Goal: Task Accomplishment & Management: Use online tool/utility

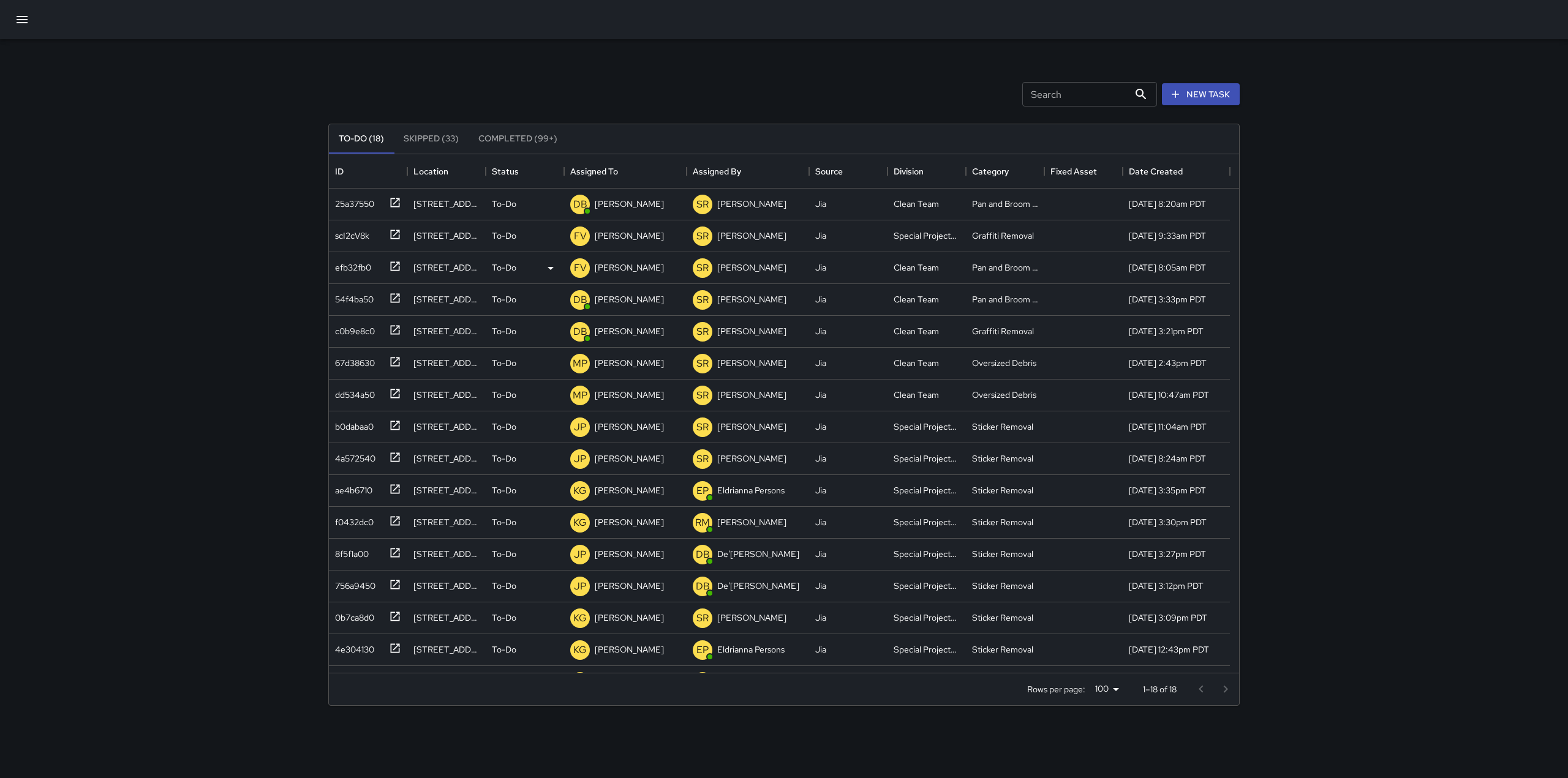
scroll to position [89, 0]
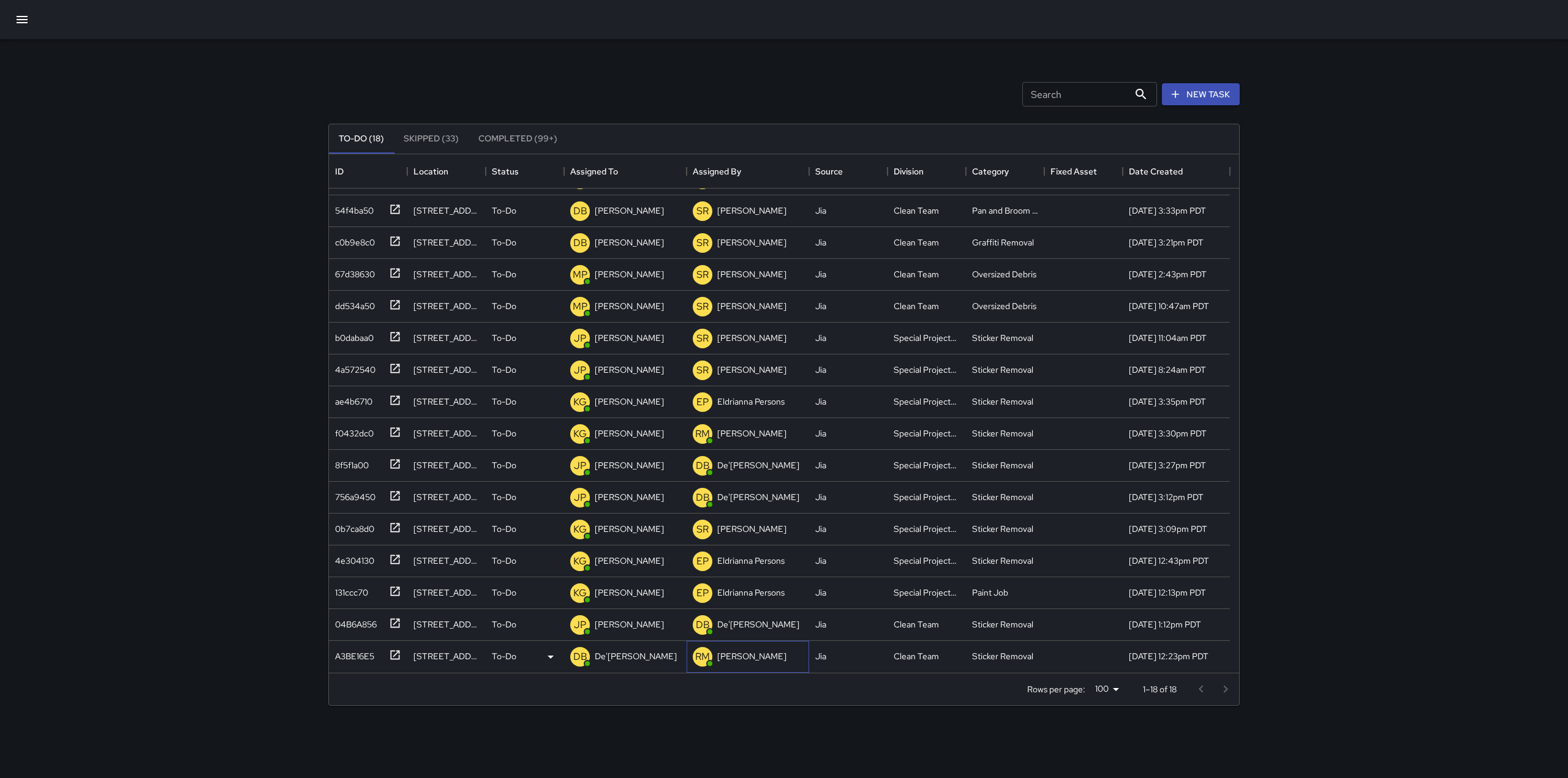
click at [729, 659] on p "[PERSON_NAME]" at bounding box center [751, 656] width 69 height 12
click at [659, 651] on p "De'[PERSON_NAME]" at bounding box center [636, 656] width 82 height 12
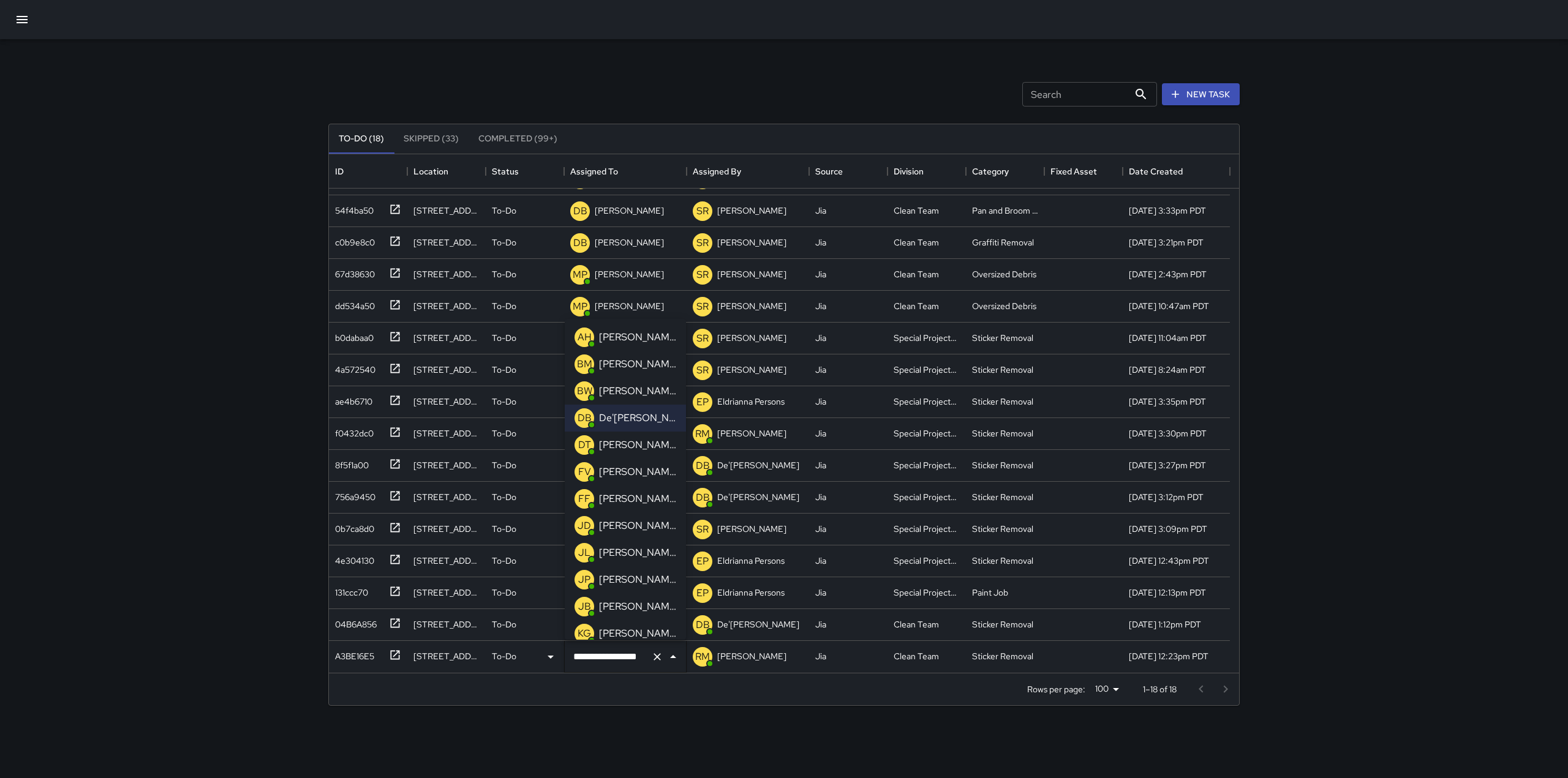
click at [644, 624] on div "[PERSON_NAME]" at bounding box center [637, 634] width 82 height 20
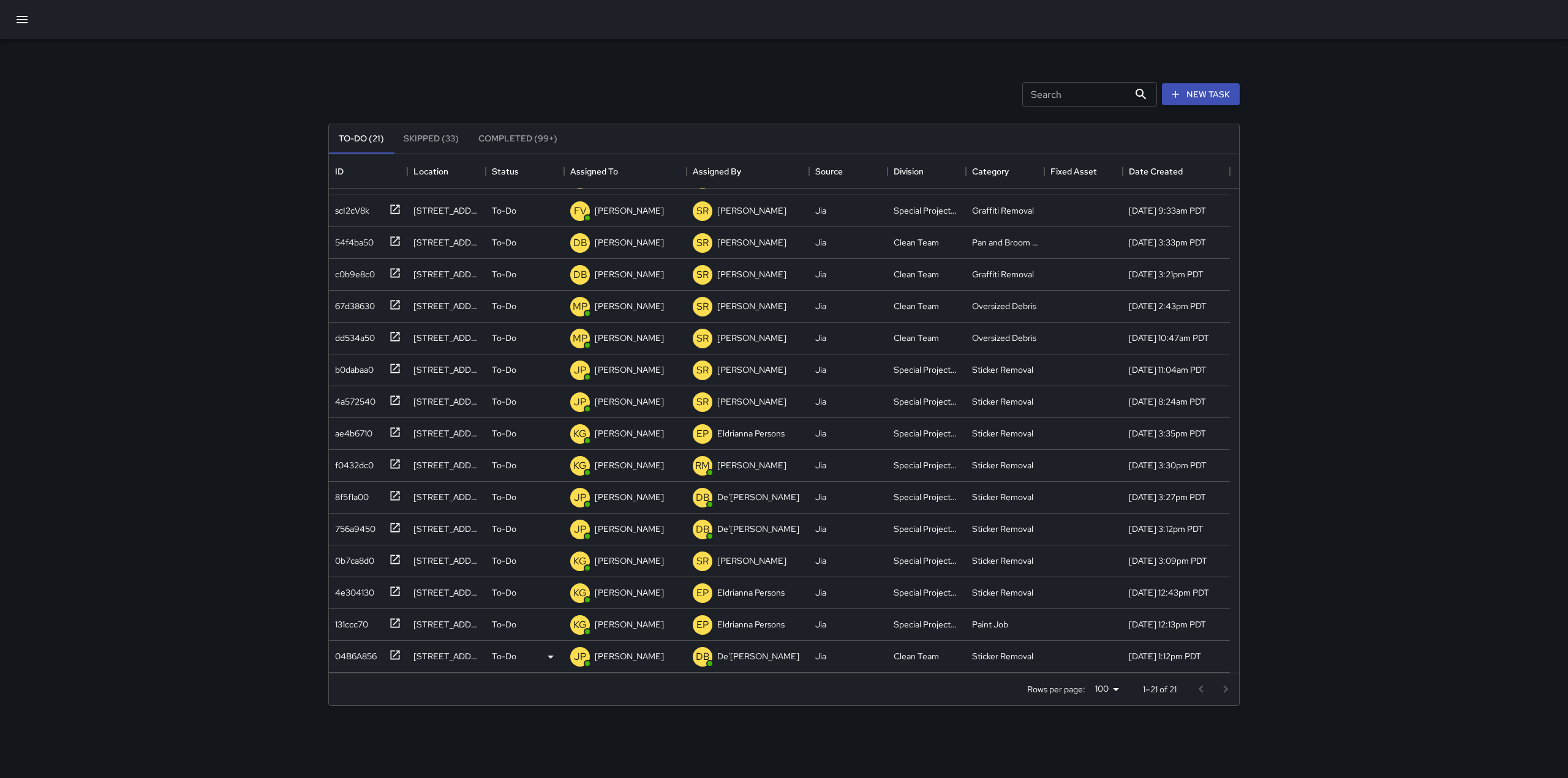
scroll to position [184, 0]
click at [1187, 634] on div "[DATE] 1:12pm PDT" at bounding box center [1176, 625] width 107 height 32
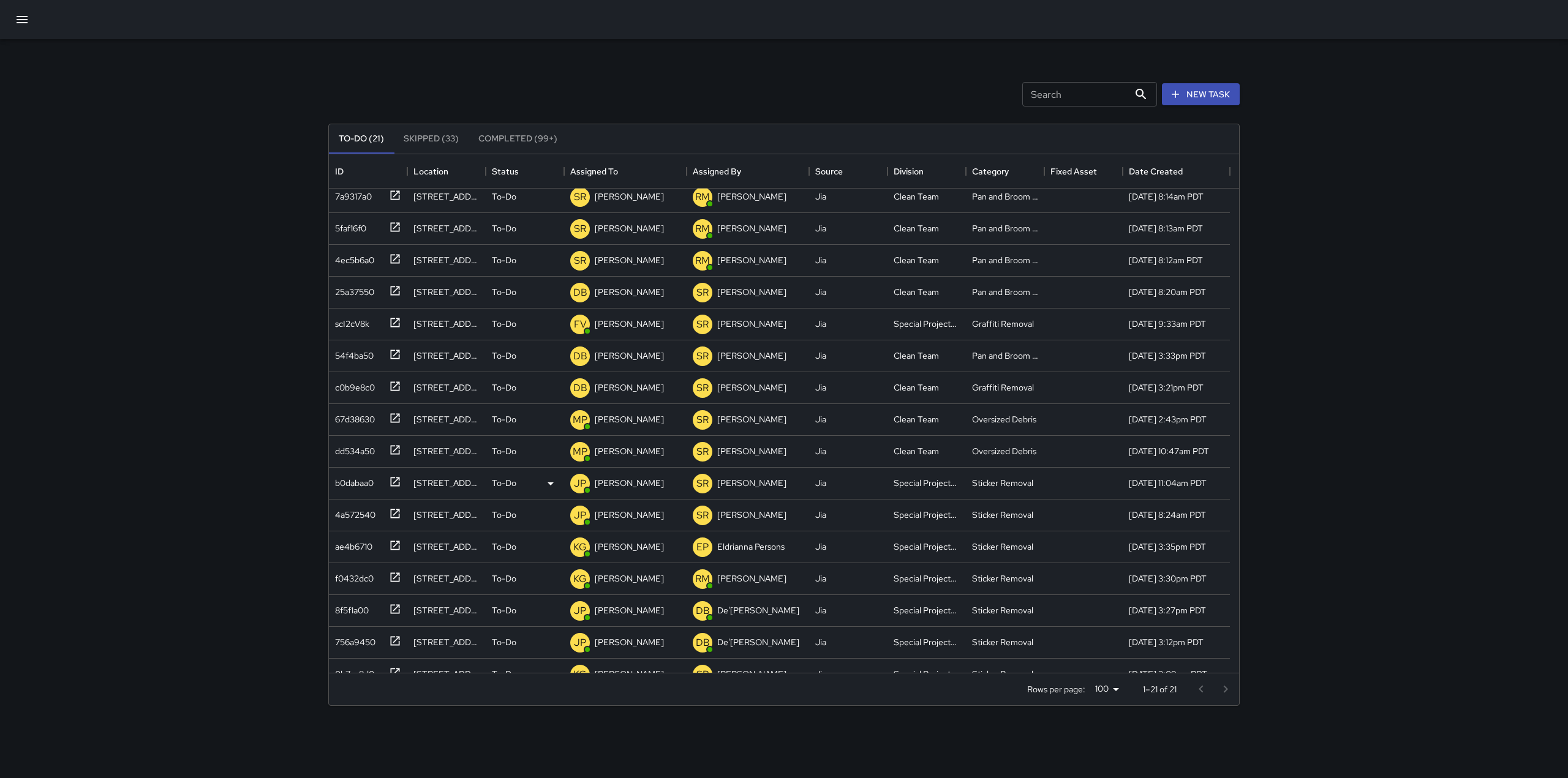
scroll to position [0, 0]
